Goal: Navigation & Orientation: Go to known website

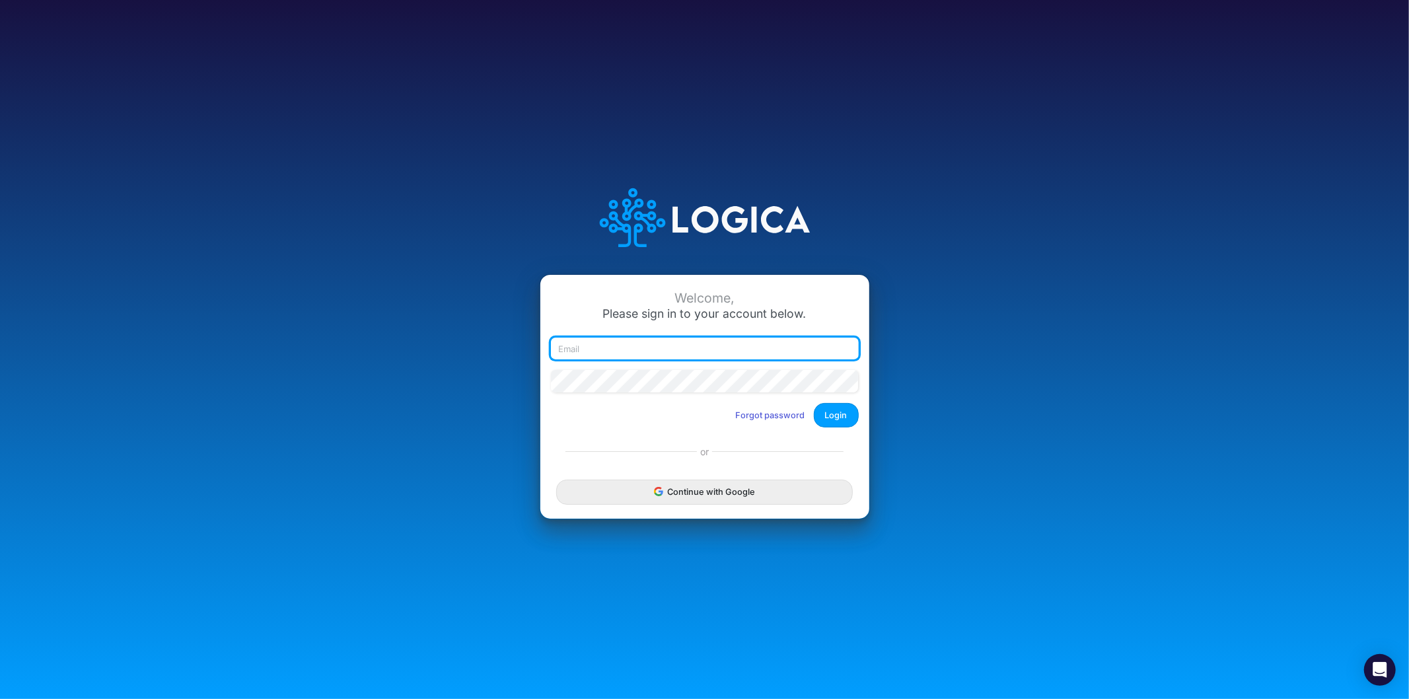
type input "[EMAIL_ADDRESS][PERSON_NAME][PERSON_NAME][DOMAIN_NAME]"
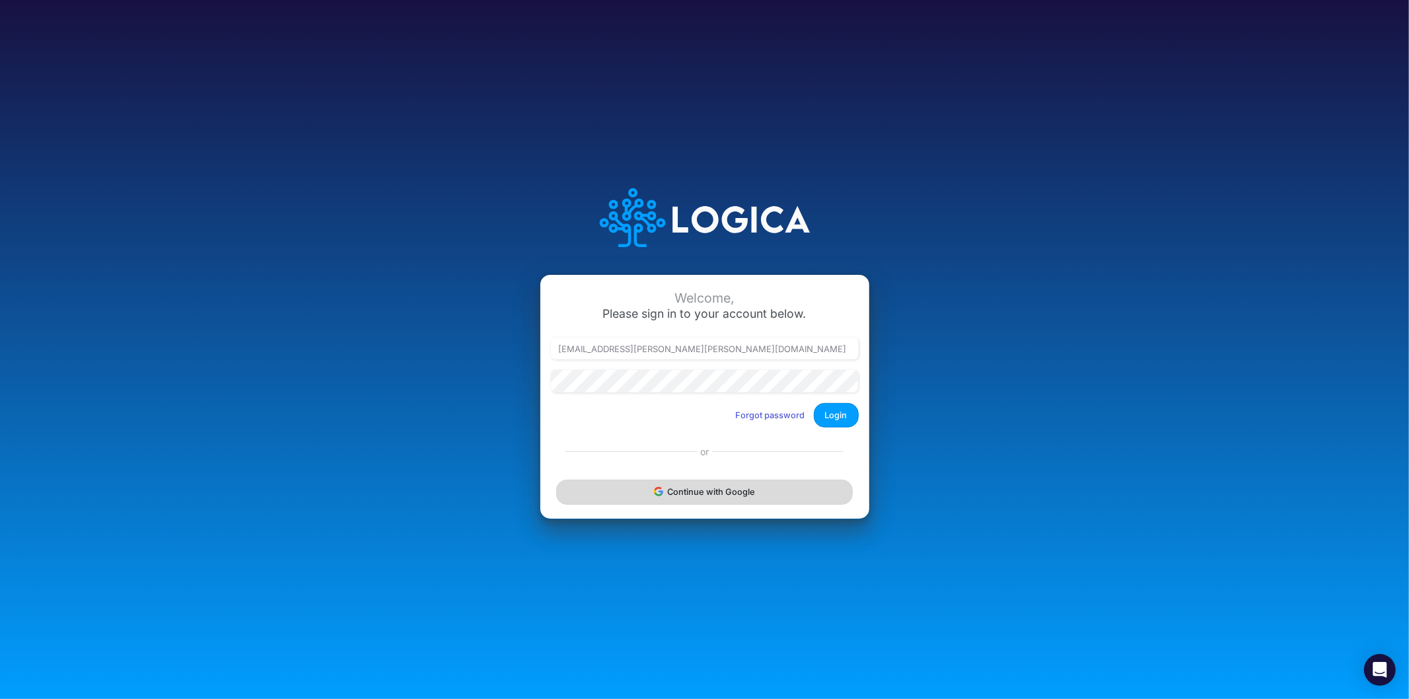
click at [718, 504] on button "Continue with Google" at bounding box center [704, 492] width 296 height 24
